Goal: Information Seeking & Learning: Learn about a topic

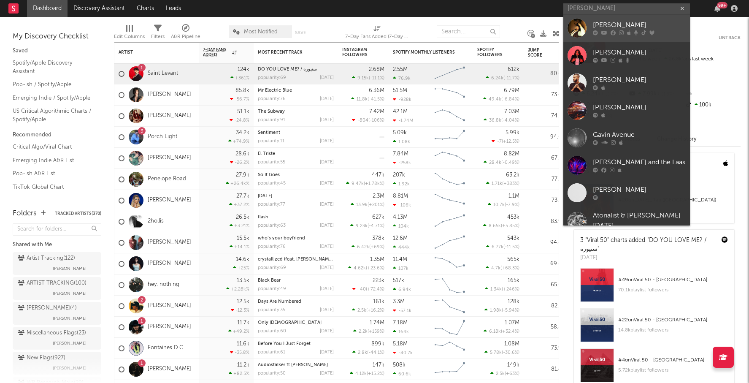
type input "[PERSON_NAME]"
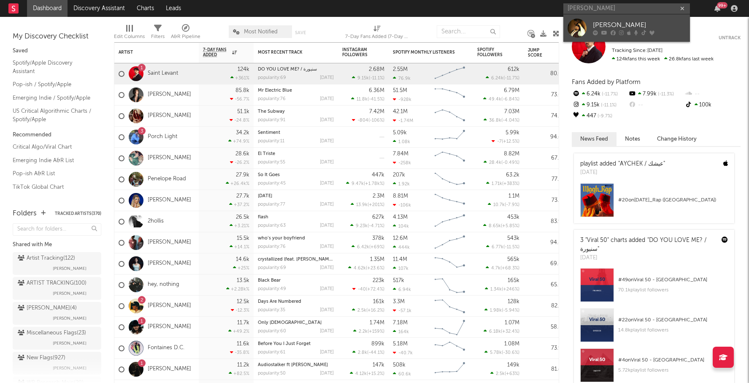
click at [622, 24] on div "[PERSON_NAME]" at bounding box center [639, 25] width 93 height 10
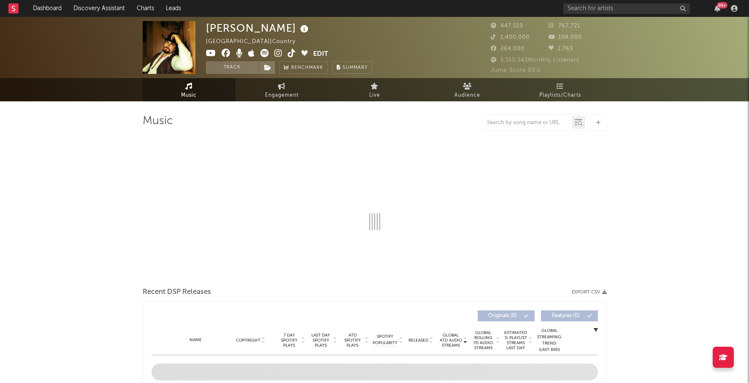
select select "6m"
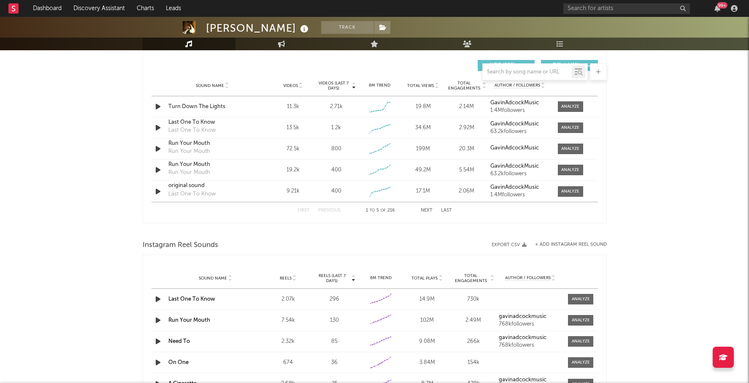
scroll to position [630, 0]
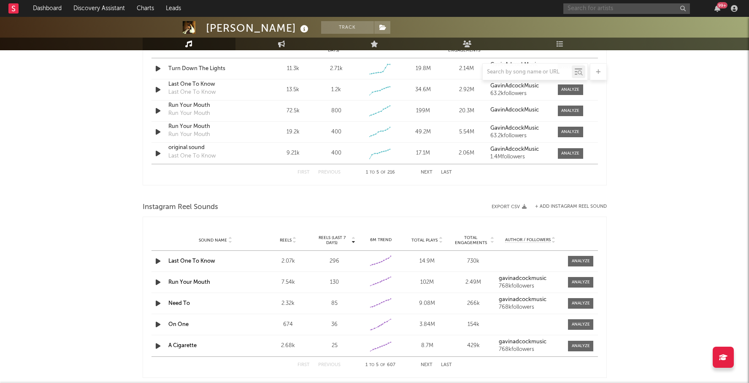
click at [583, 9] on input "text" at bounding box center [626, 8] width 127 height 11
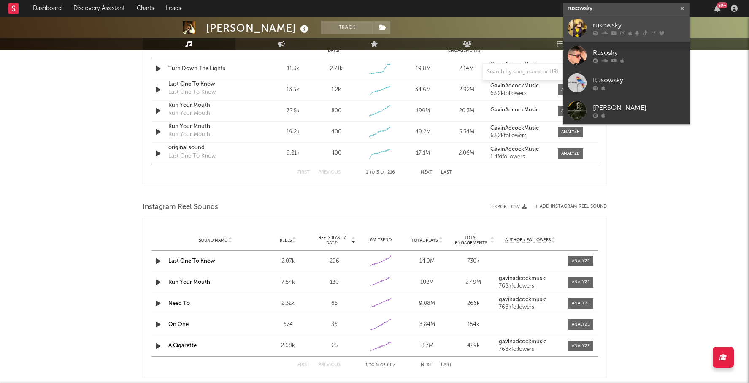
type input "rusowsky"
click at [627, 27] on div "rusowsky" at bounding box center [639, 25] width 93 height 10
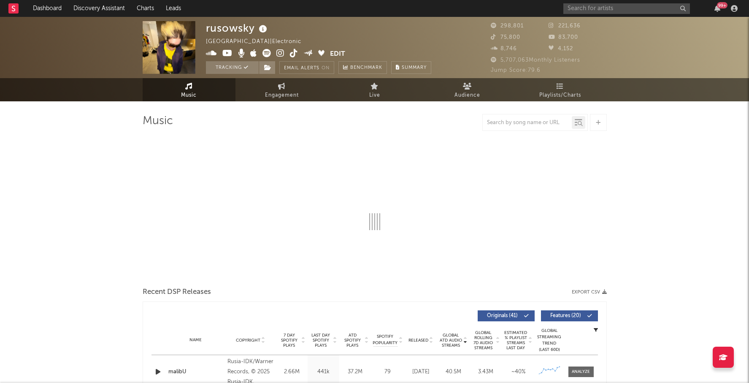
select select "6m"
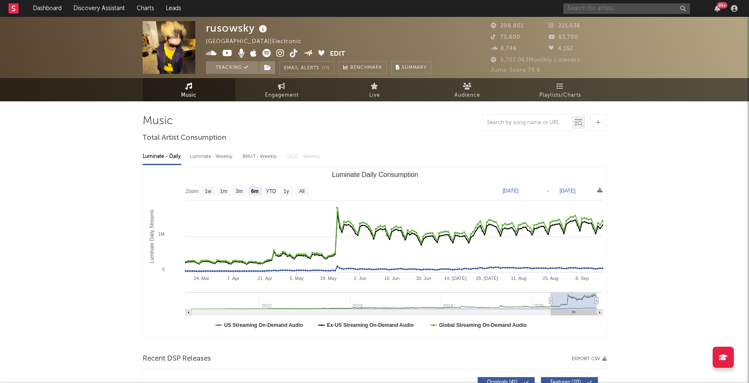
click at [593, 4] on input "text" at bounding box center [626, 8] width 127 height 11
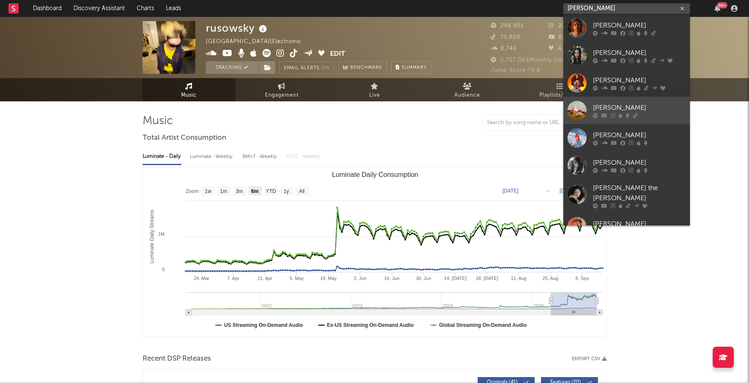
type input "[PERSON_NAME]"
click at [648, 104] on div "[PERSON_NAME]" at bounding box center [639, 107] width 93 height 10
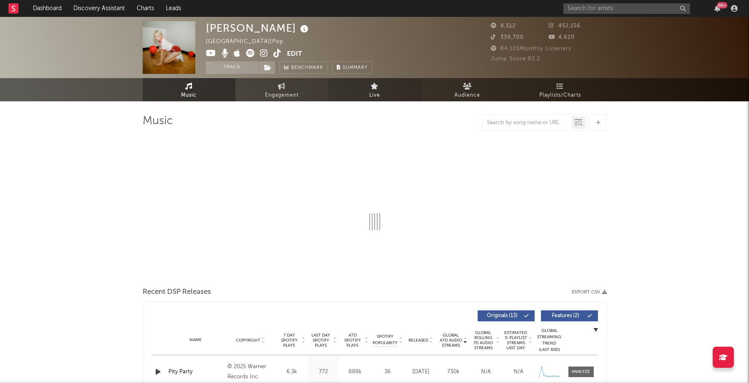
select select "1w"
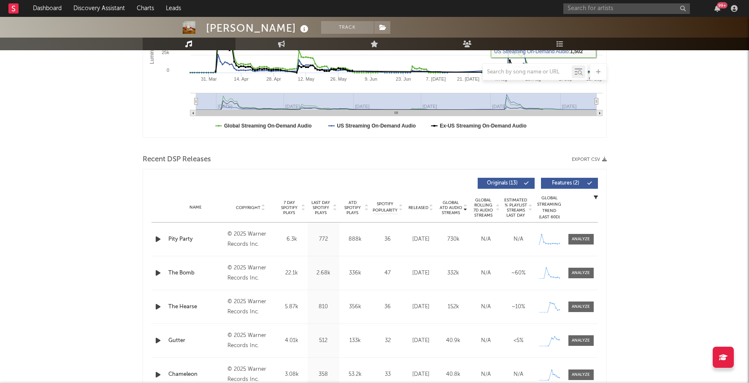
scroll to position [200, 0]
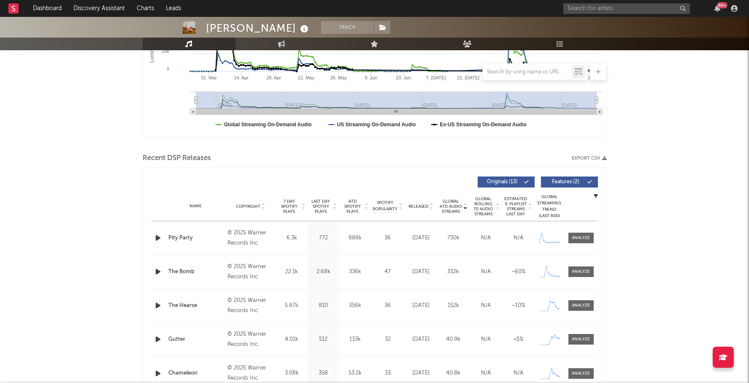
click at [325, 210] on span "Last Day Spotify Plays" at bounding box center [321, 206] width 22 height 15
